Goal: Navigation & Orientation: Find specific page/section

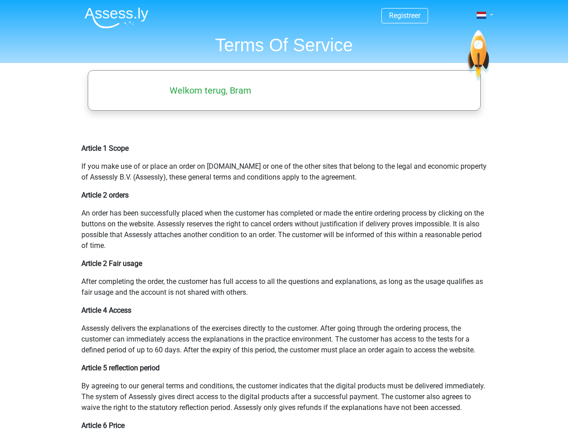
click at [482, 15] on span at bounding box center [481, 15] width 9 height 7
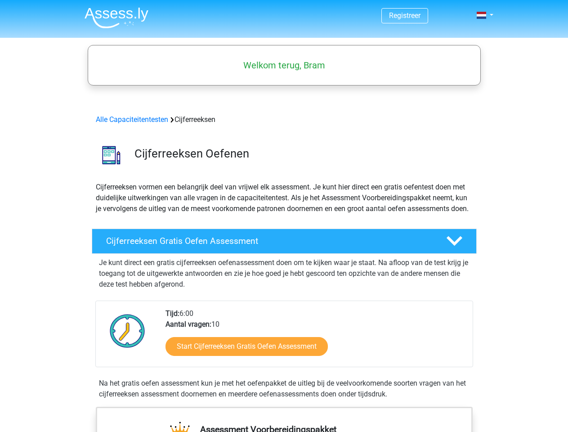
click at [482, 15] on span at bounding box center [481, 15] width 9 height 7
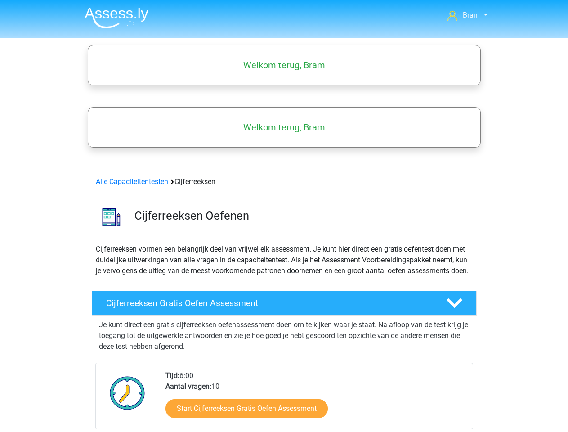
click at [468, 15] on span "Bram" at bounding box center [471, 15] width 17 height 9
